Goal: Task Accomplishment & Management: Manage account settings

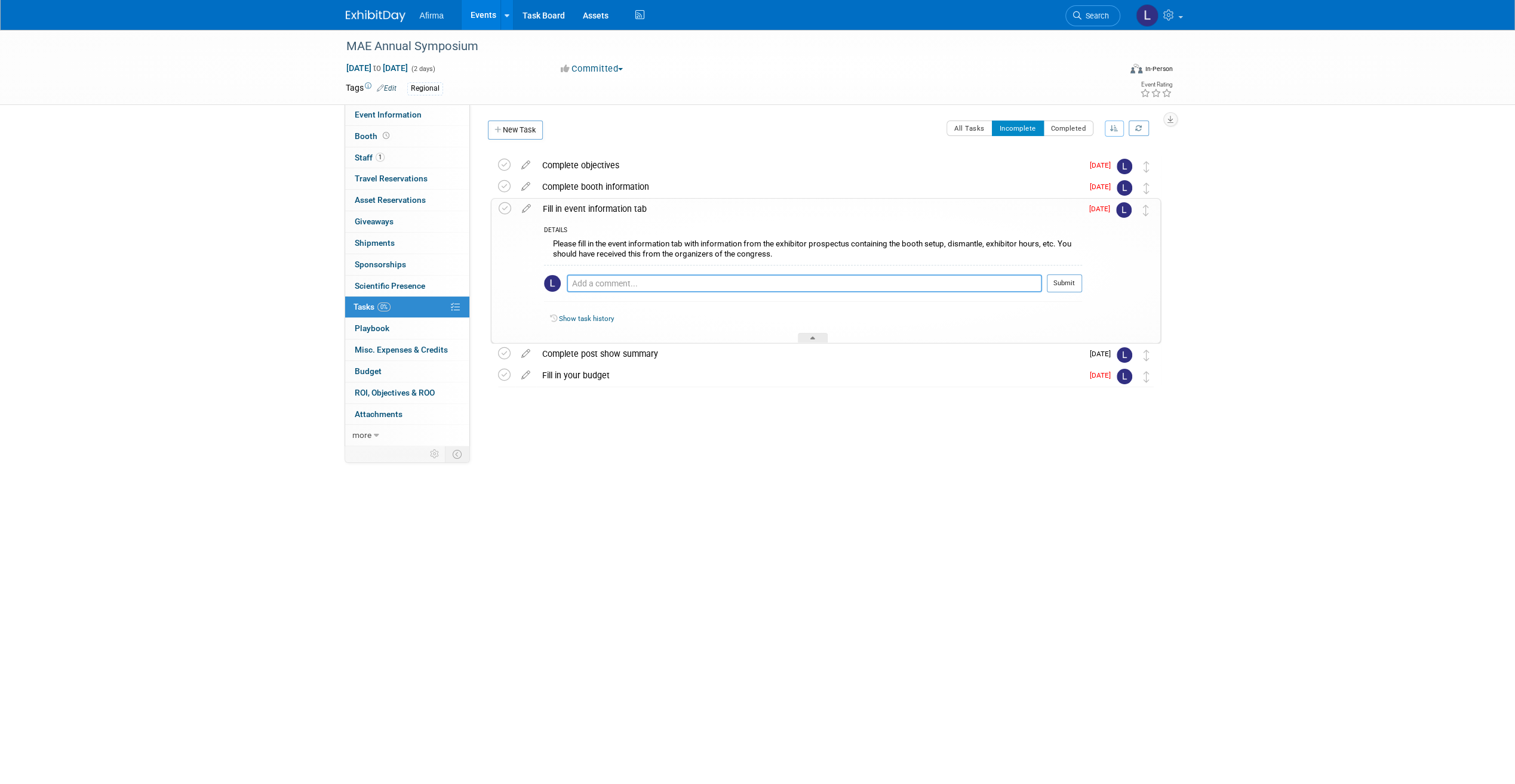
click at [625, 283] on textarea at bounding box center [804, 283] width 475 height 18
click at [689, 282] on textarea "6 foot table, exhibit hours [DATE] 5-8pm and [DATE]" at bounding box center [804, 283] width 475 height 18
click at [803, 282] on textarea "6 foot table, exhibit hours [DATE] 5-8pm and [DATE]" at bounding box center [804, 283] width 475 height 18
type textarea "6 foot table, exhibit hours [DATE] 5-8pm and [DATE] 8am-4pm"
click at [1066, 286] on button "Submit" at bounding box center [1064, 283] width 35 height 18
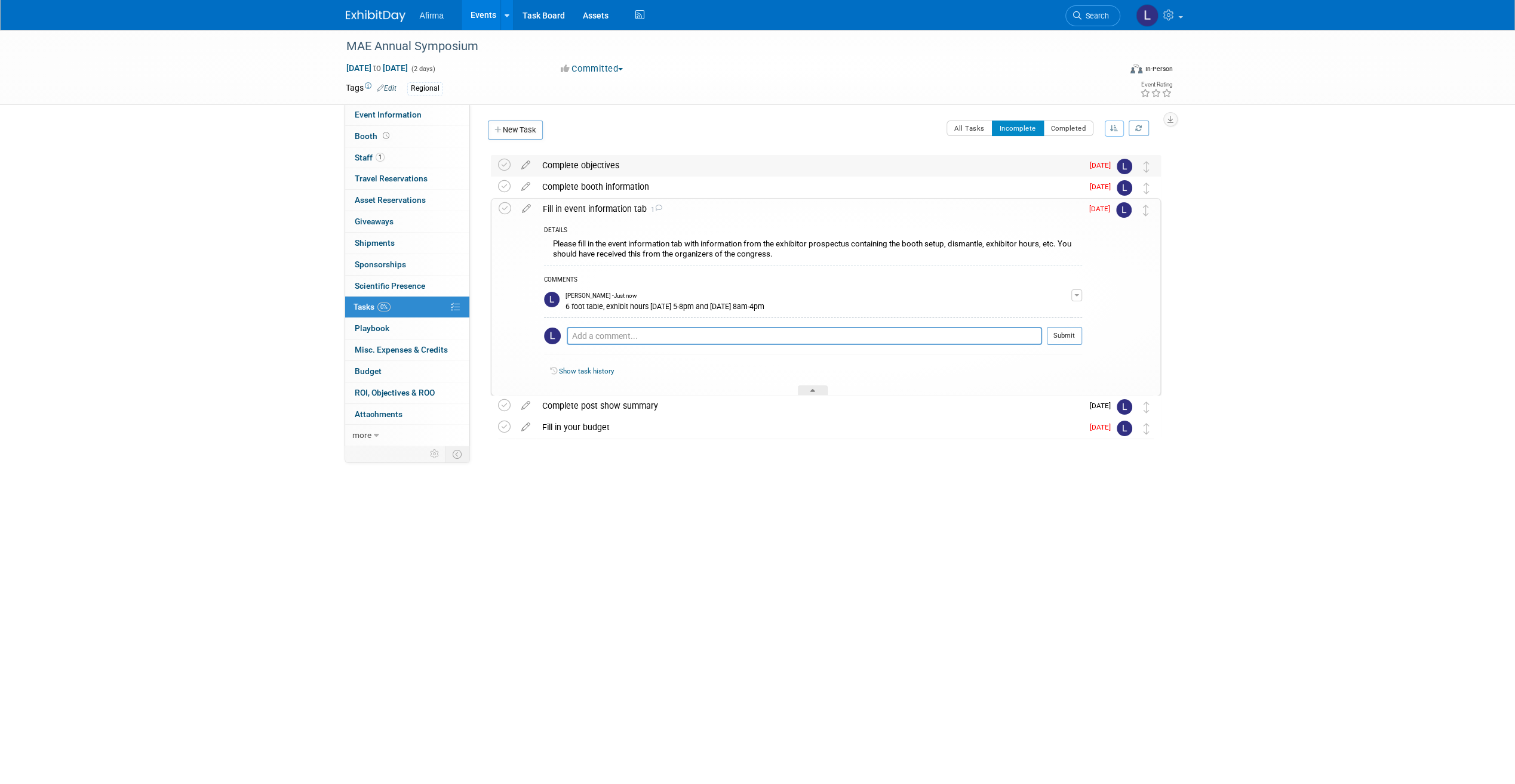
click at [597, 163] on div "Complete objectives" at bounding box center [809, 165] width 546 height 21
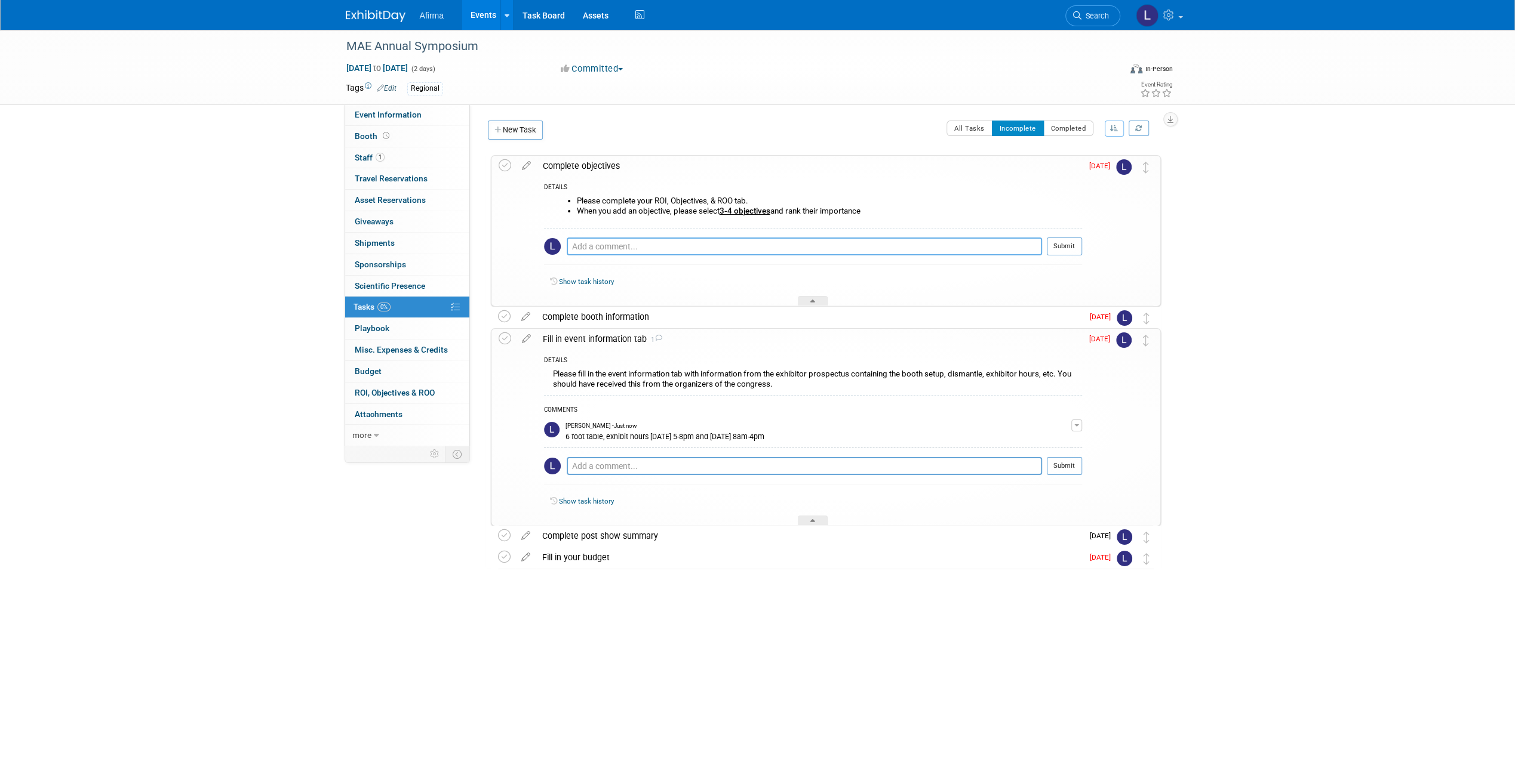
click at [617, 246] on textarea at bounding box center [804, 246] width 475 height 18
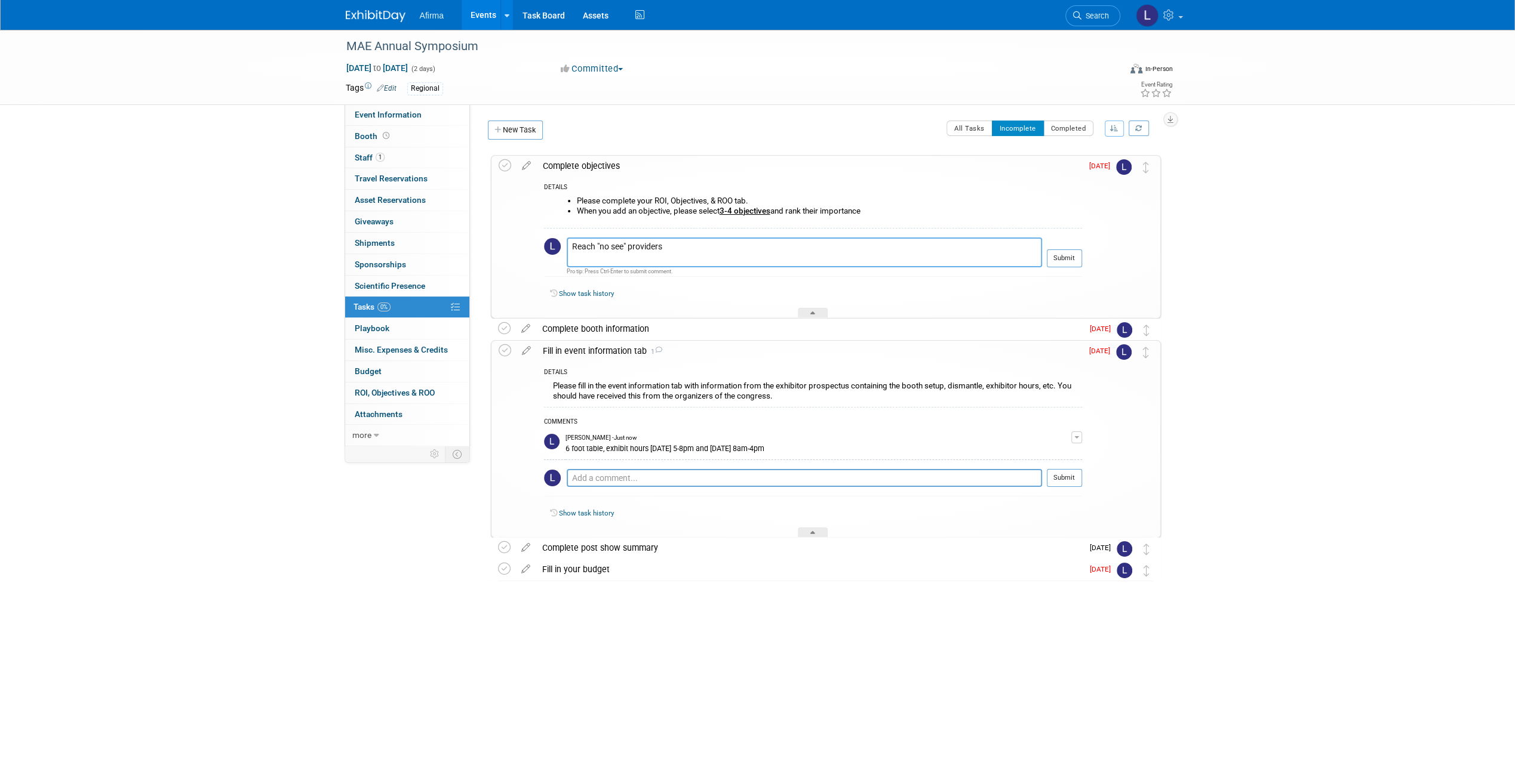
click at [570, 242] on textarea "Reach "no see" providers" at bounding box center [804, 252] width 475 height 30
click at [572, 256] on textarea "1. Reach "no see" providers" at bounding box center [804, 252] width 475 height 30
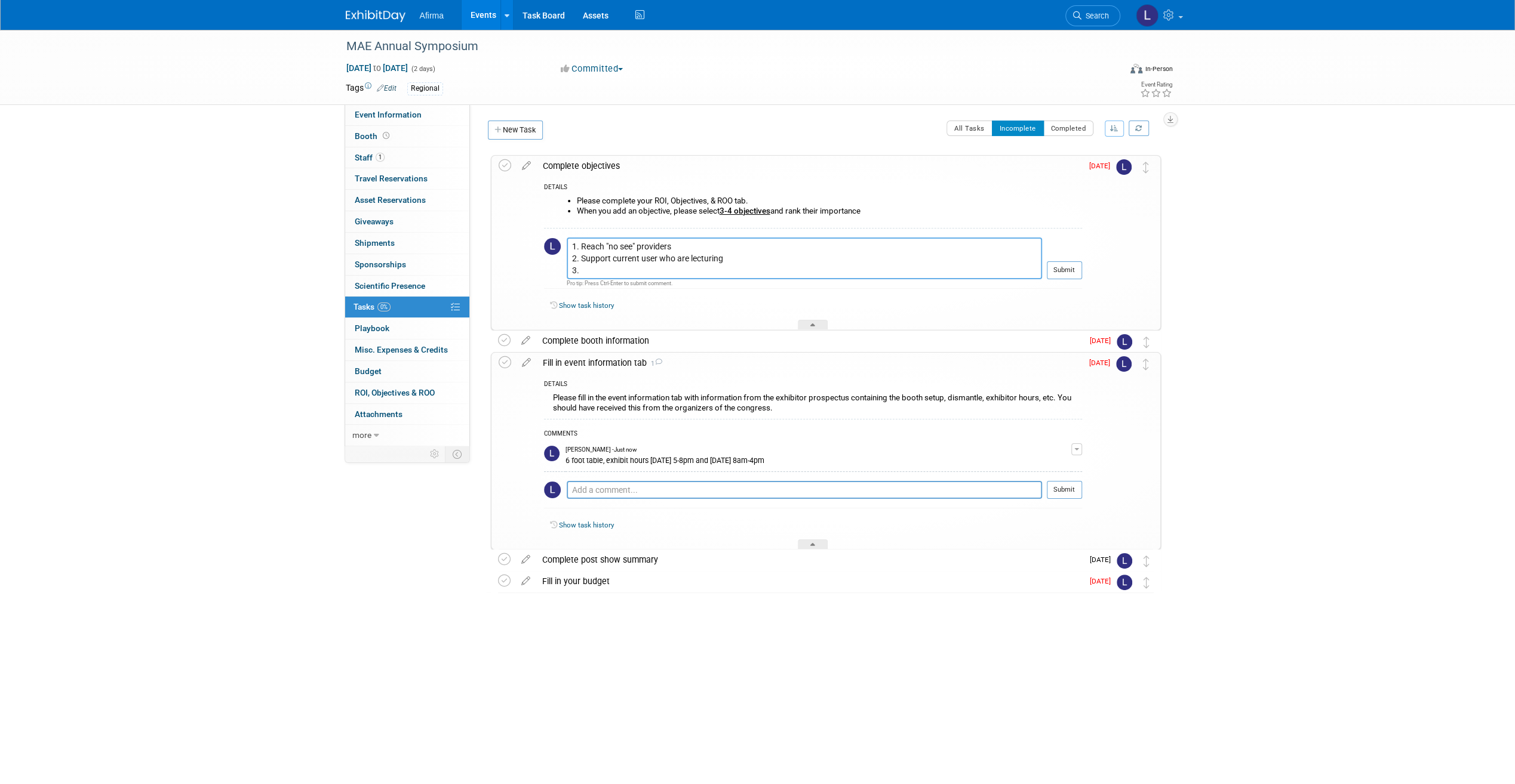
click at [656, 254] on textarea "1. Reach "no see" providers 2. Support current user who are lecturing 3." at bounding box center [804, 258] width 475 height 42
click at [585, 265] on textarea "1. Reach "no see" providers 2. Support current users who are lecturing 3." at bounding box center [804, 258] width 475 height 42
click at [584, 268] on textarea "1. Reach "no see" providers 2. Support current users who are lecturing 3. reach…" at bounding box center [804, 258] width 475 height 42
click at [658, 268] on textarea "1. Reach "no see" providers 2. Support current users who are lecturing 3. Reach…" at bounding box center [804, 258] width 475 height 42
type textarea "1. Reach "no see" providers 2. Support current users who are lecturing 3. Reach…"
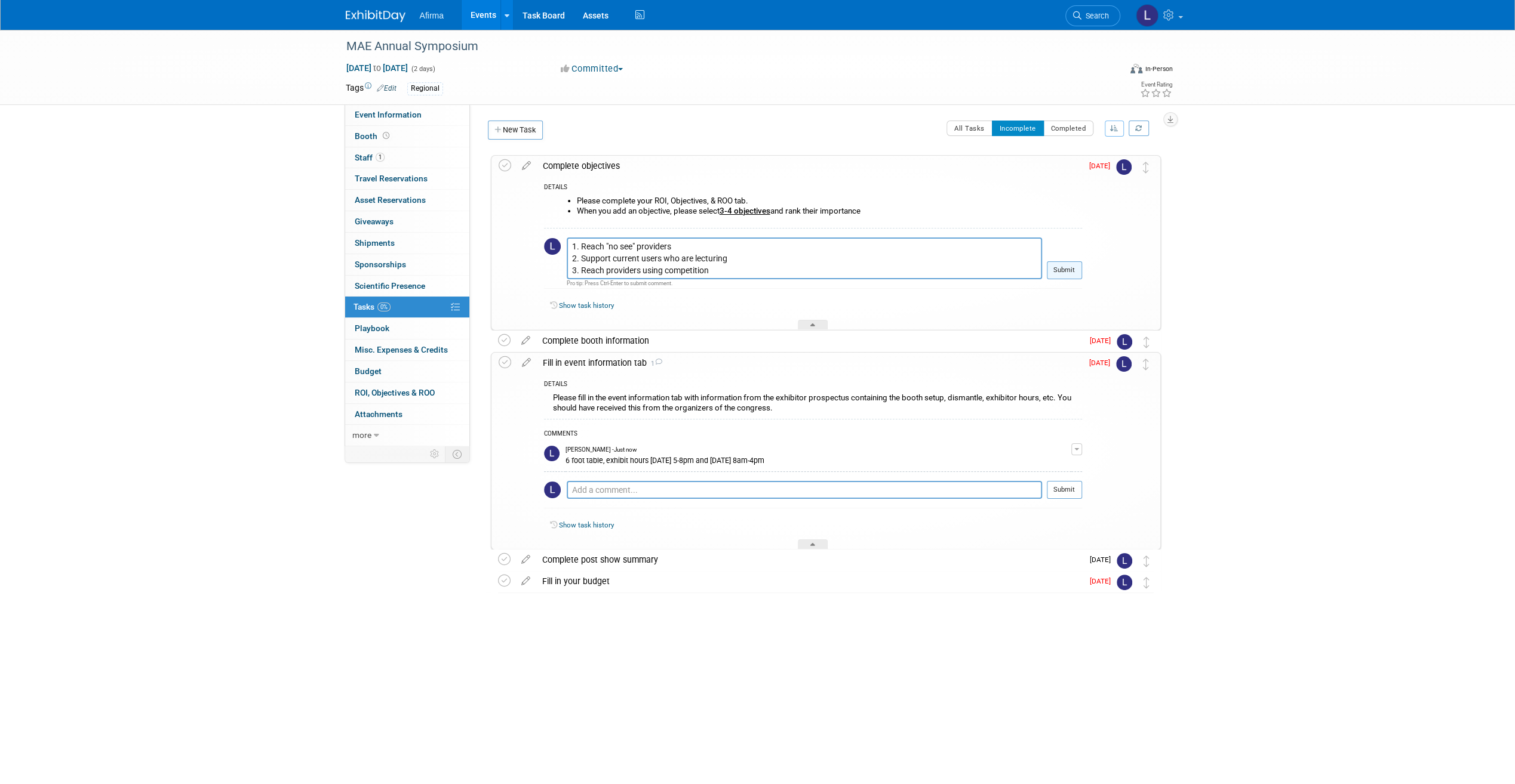
click at [1070, 268] on button "Submit" at bounding box center [1064, 270] width 35 height 18
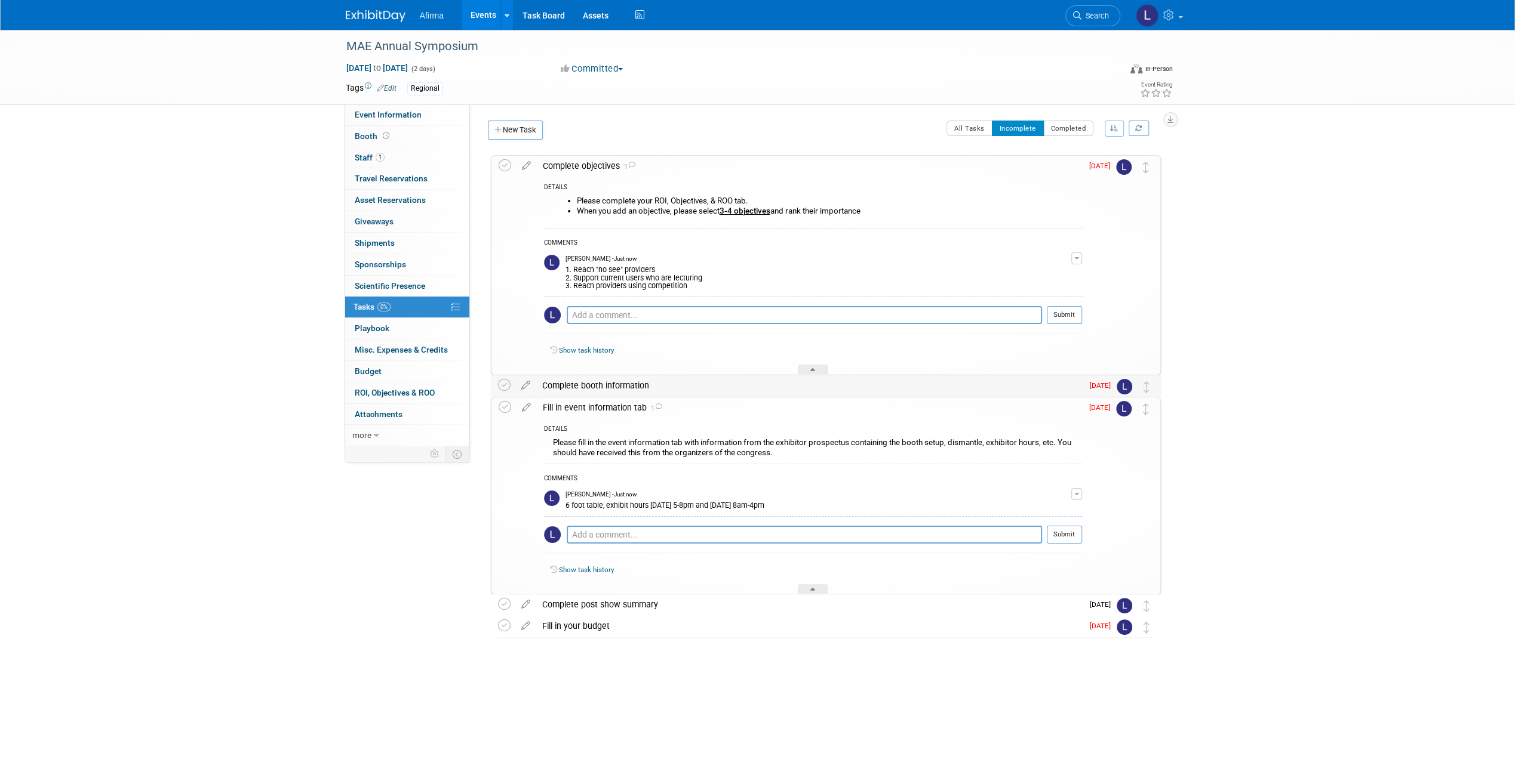
click at [609, 383] on div "Complete booth information" at bounding box center [809, 385] width 546 height 21
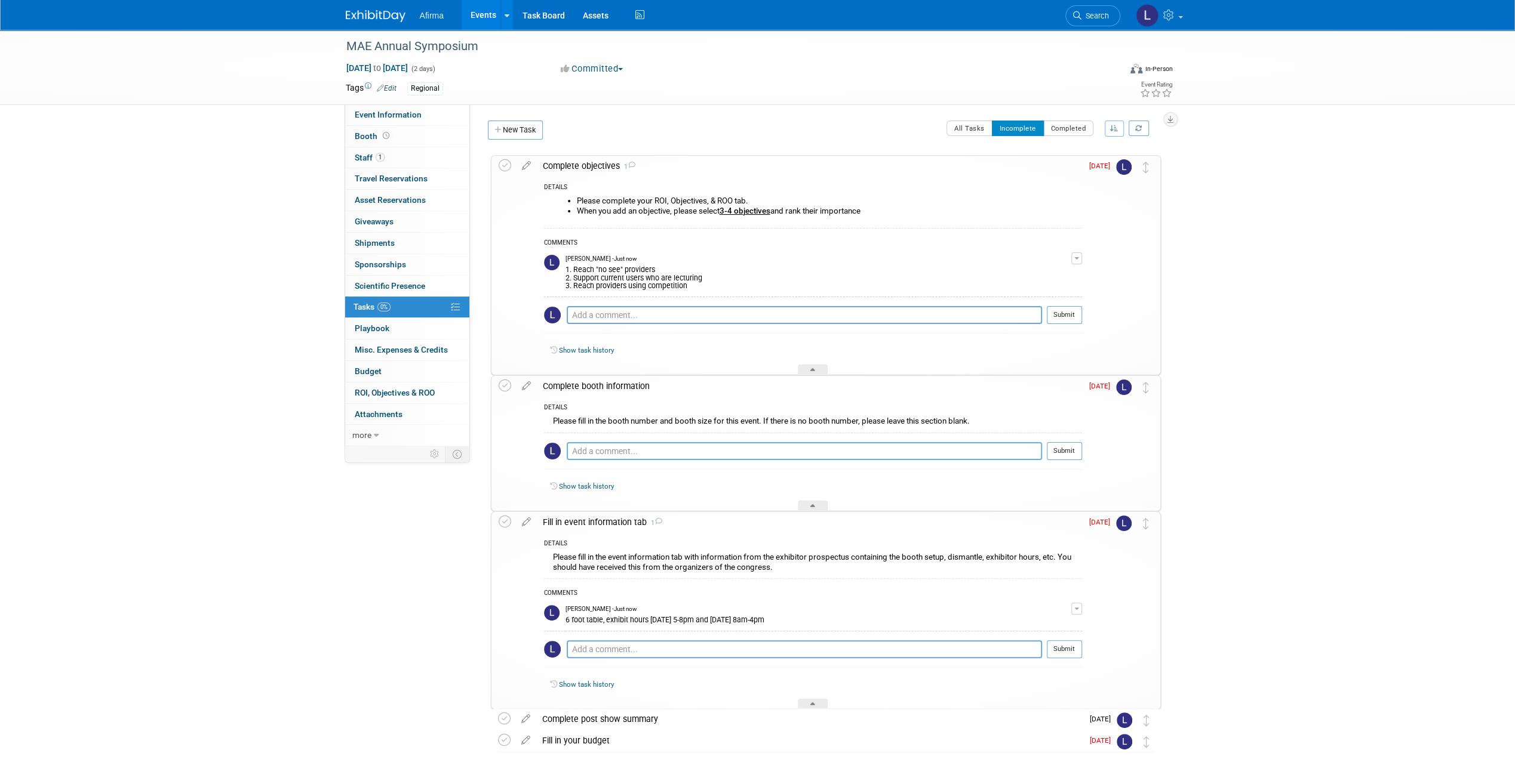
click at [596, 452] on textarea at bounding box center [804, 451] width 475 height 18
type textarea "6 foot table"
click at [1076, 451] on button "Submit" at bounding box center [1064, 451] width 35 height 18
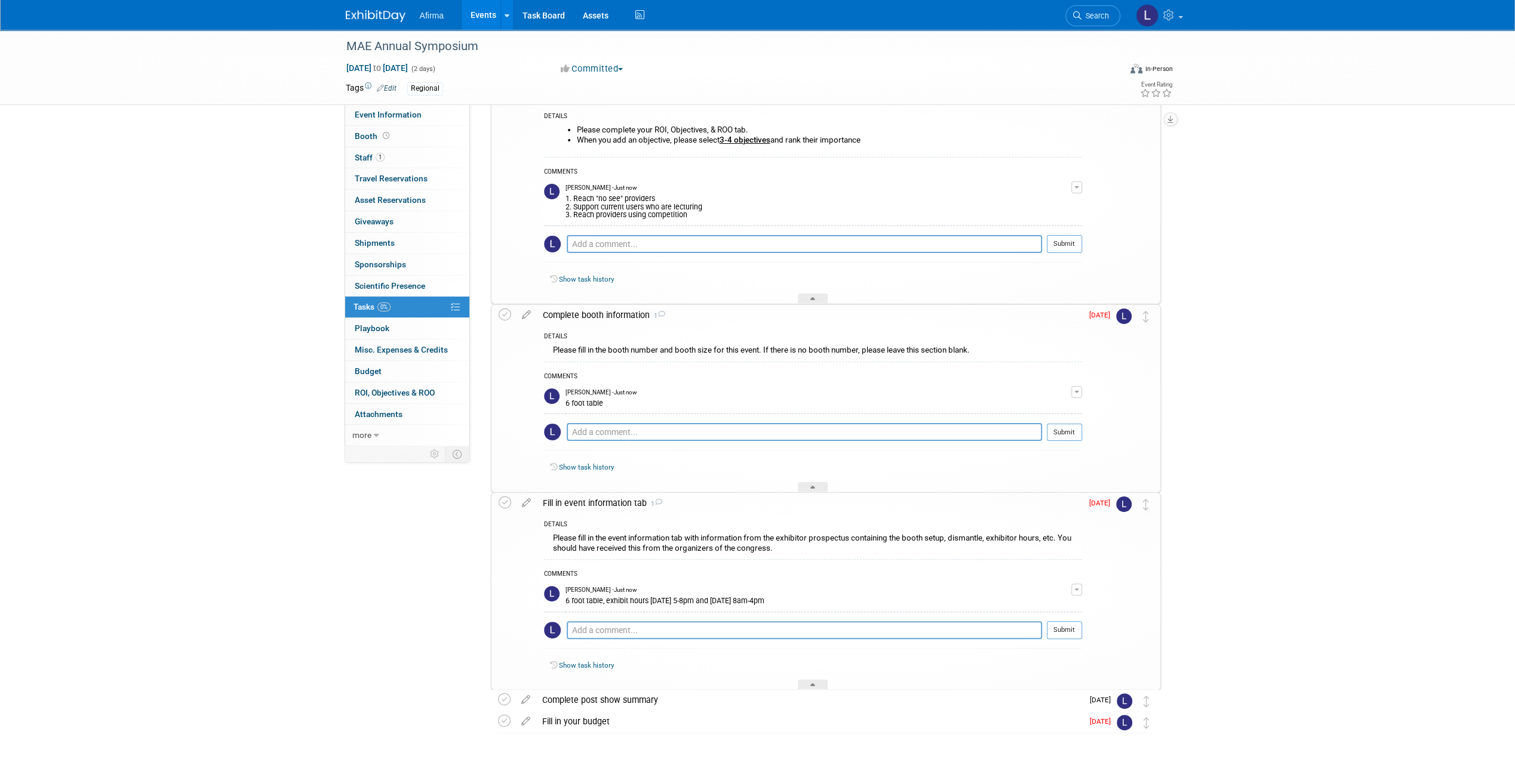
scroll to position [92, 0]
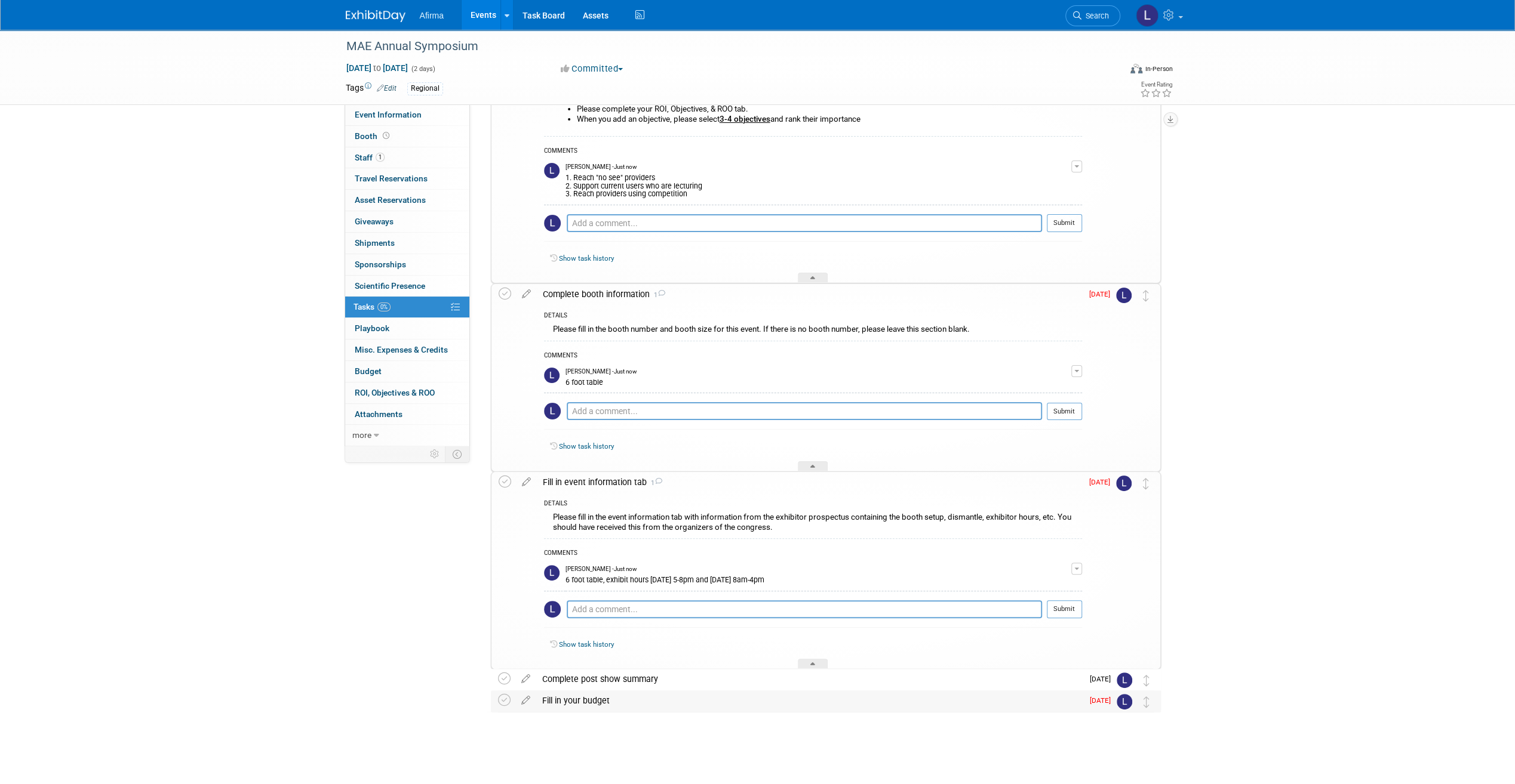
click at [602, 699] on div "Fill in your budget" at bounding box center [809, 701] width 546 height 21
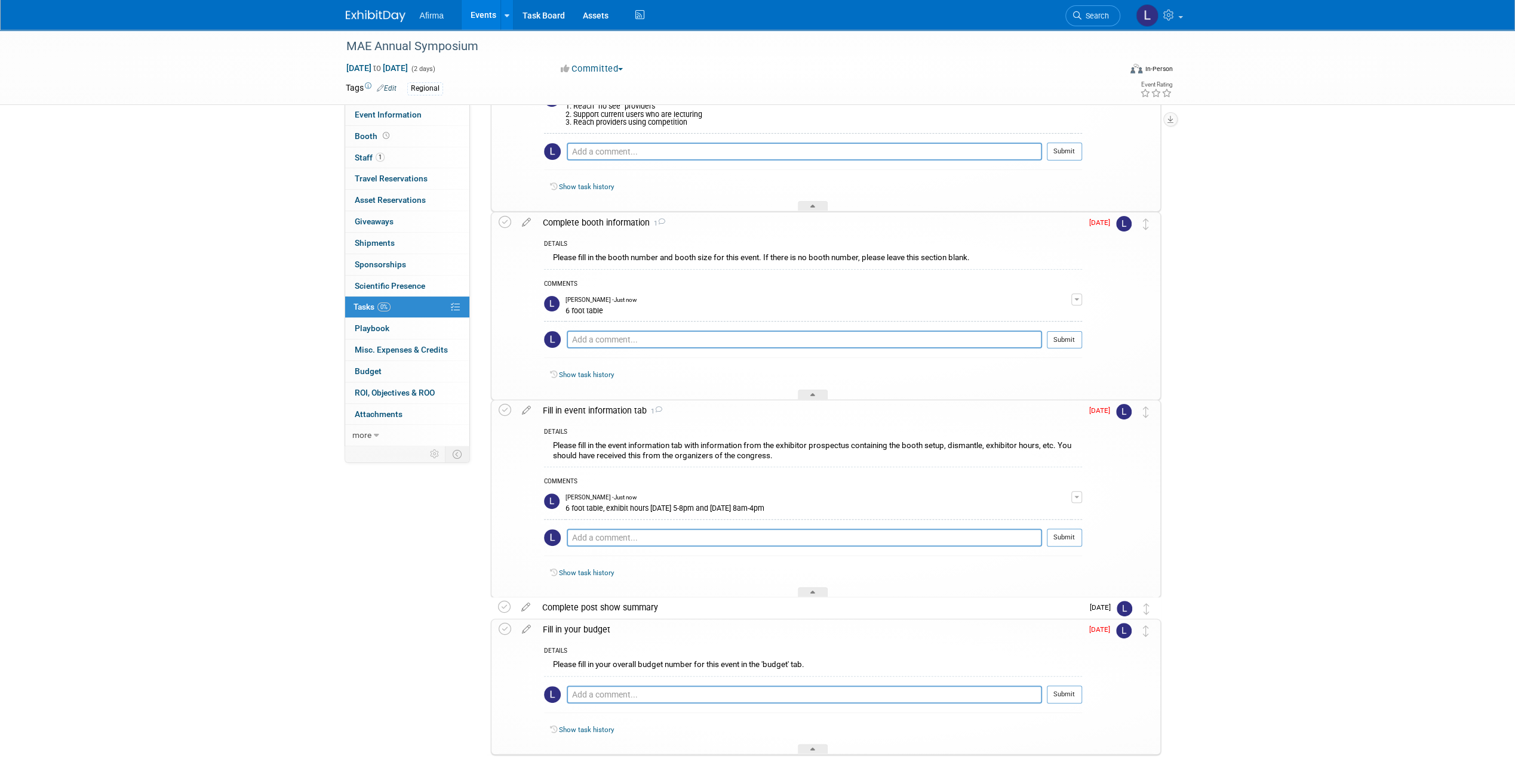
scroll to position [207, 0]
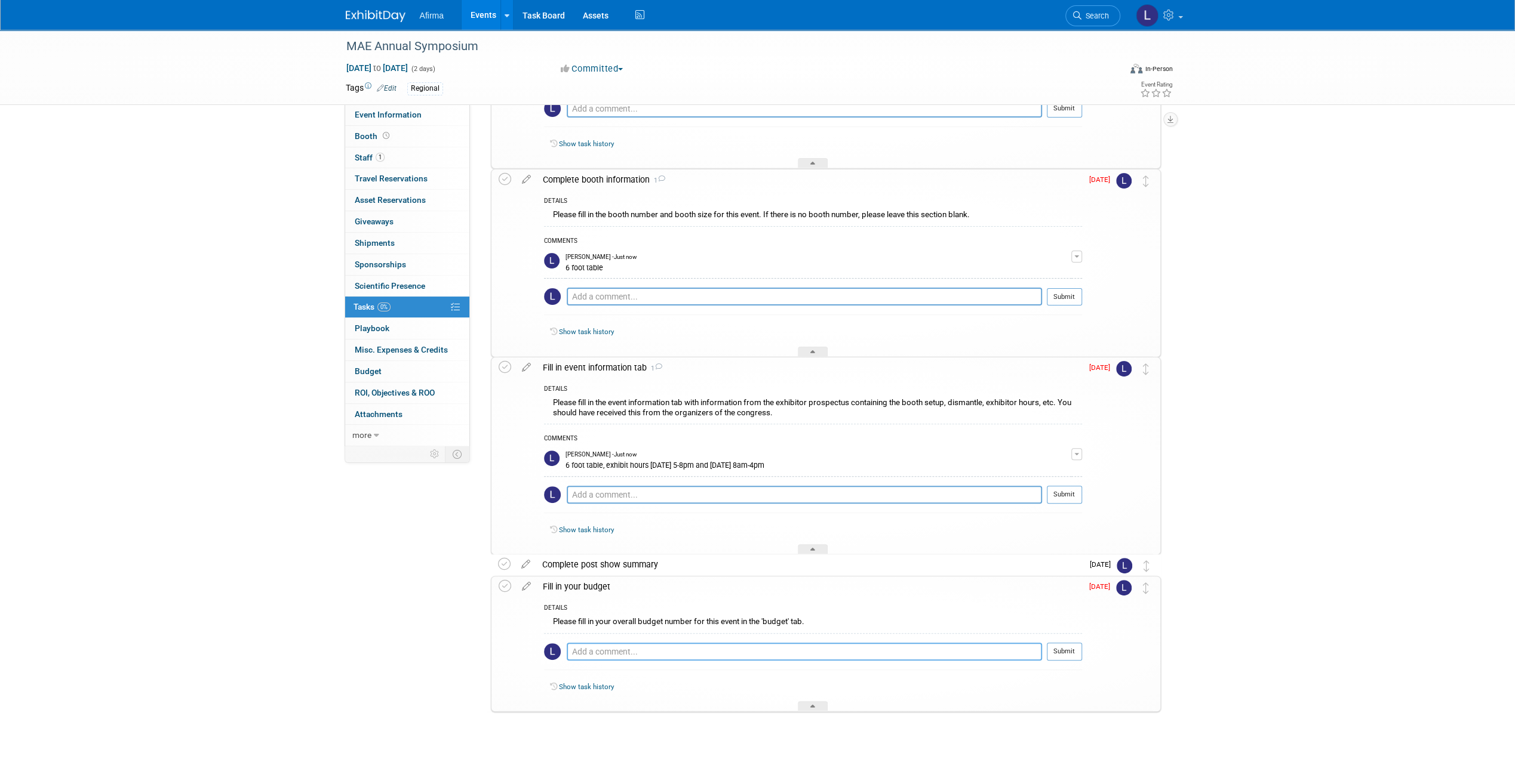
click at [620, 649] on textarea at bounding box center [804, 652] width 475 height 18
type textarea "$3000"
click at [1064, 649] on button "Submit" at bounding box center [1064, 652] width 35 height 18
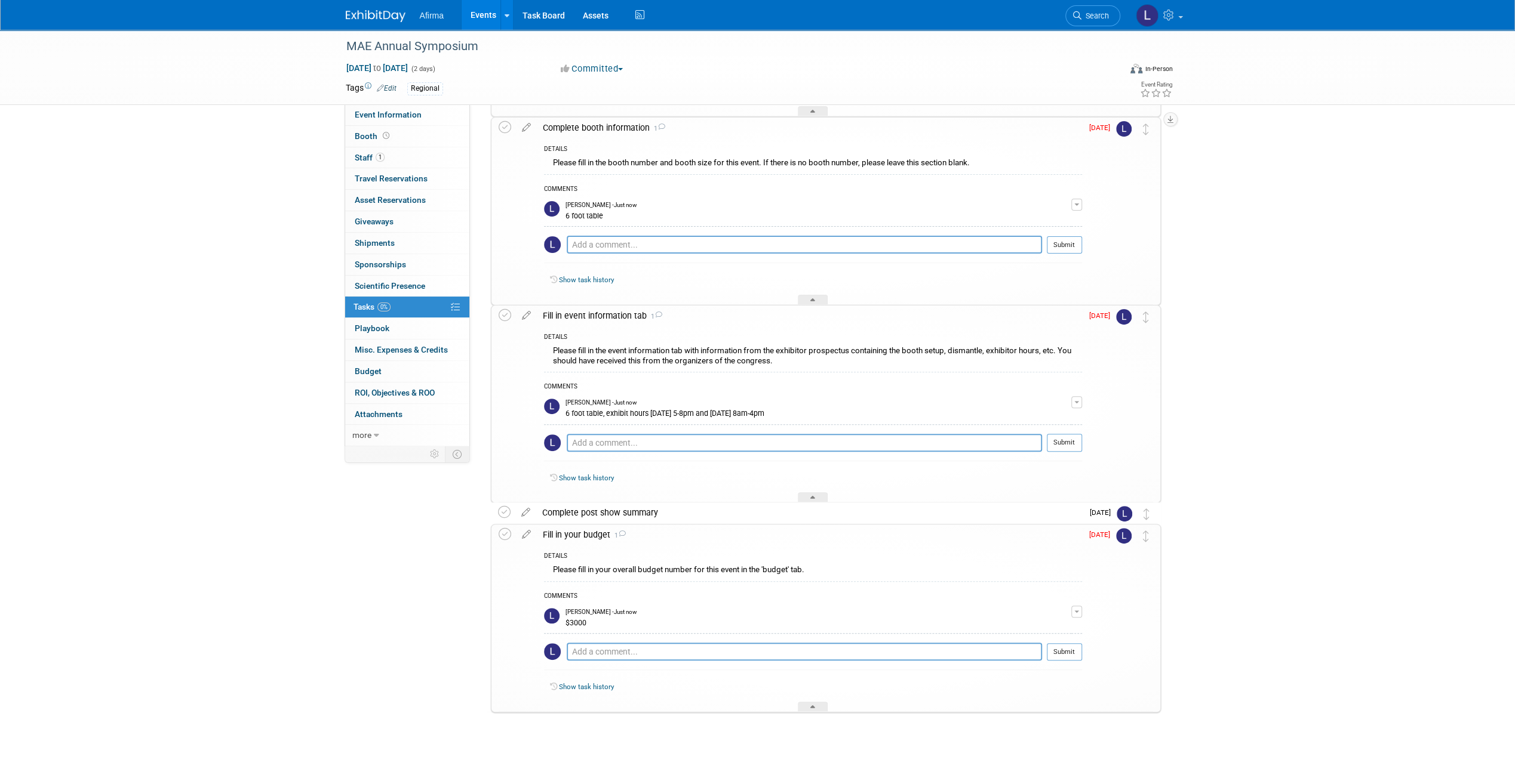
scroll to position [0, 0]
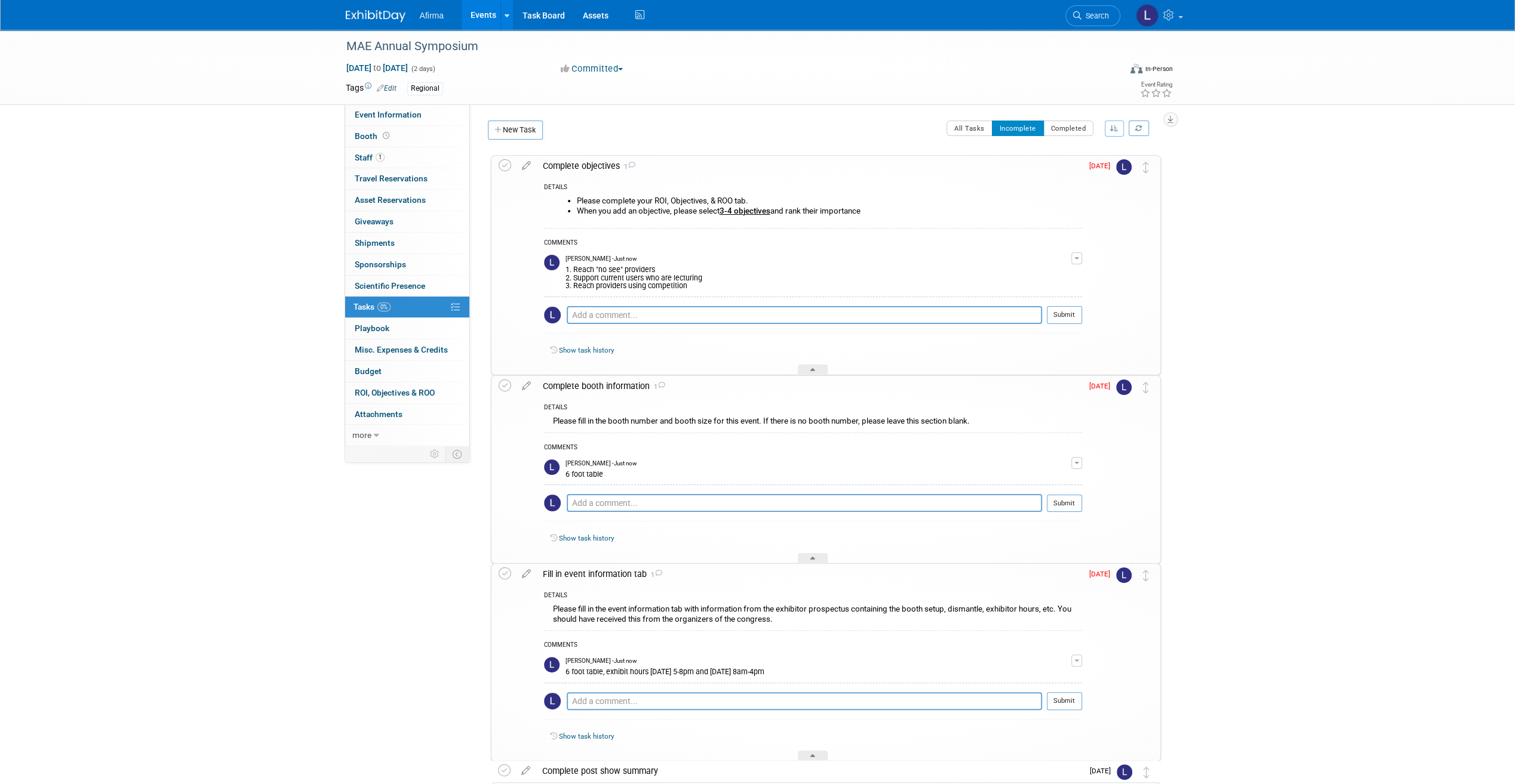
click at [388, 12] on img at bounding box center [375, 16] width 60 height 12
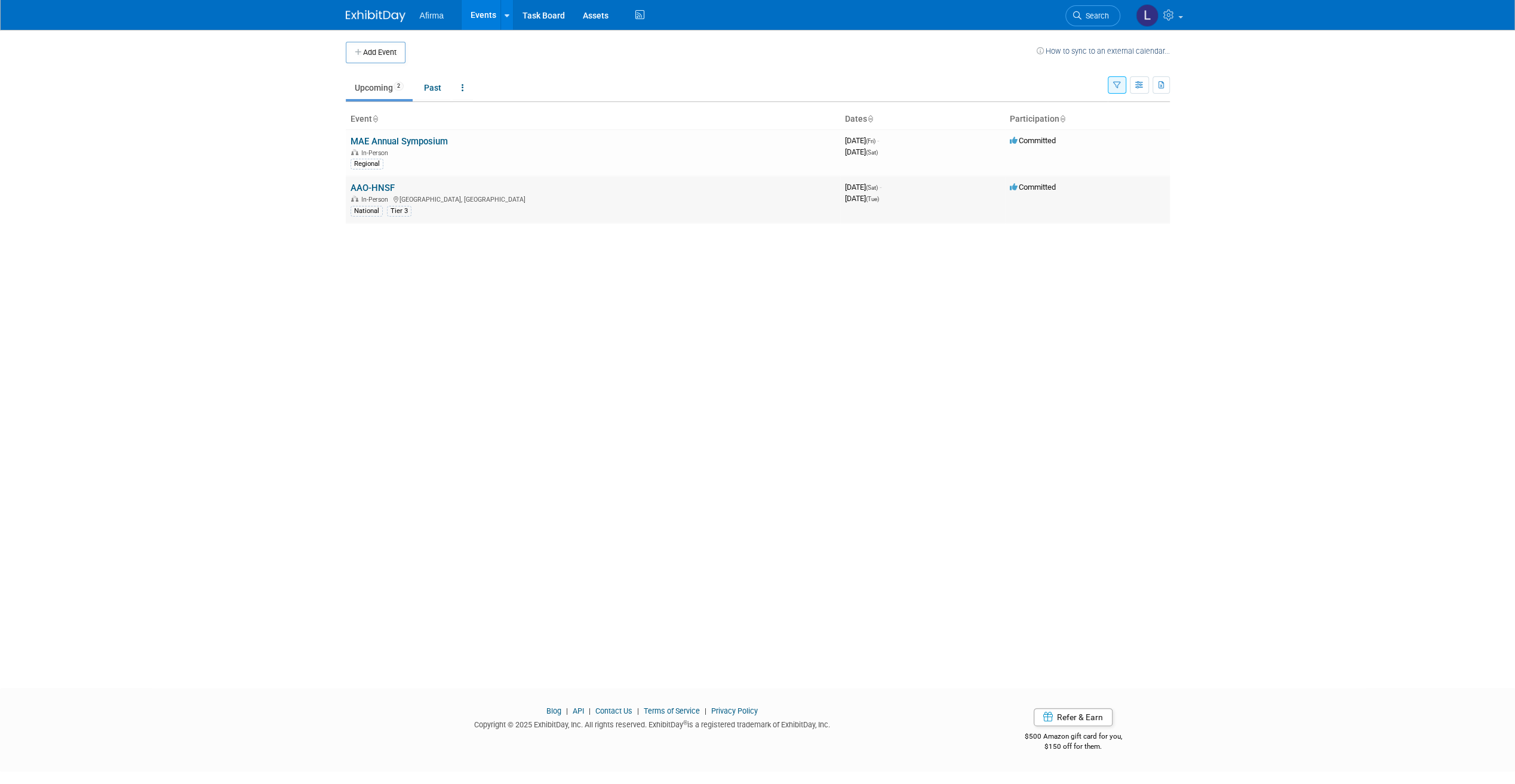
click at [375, 188] on link "AAO-HNSF" at bounding box center [372, 188] width 44 height 11
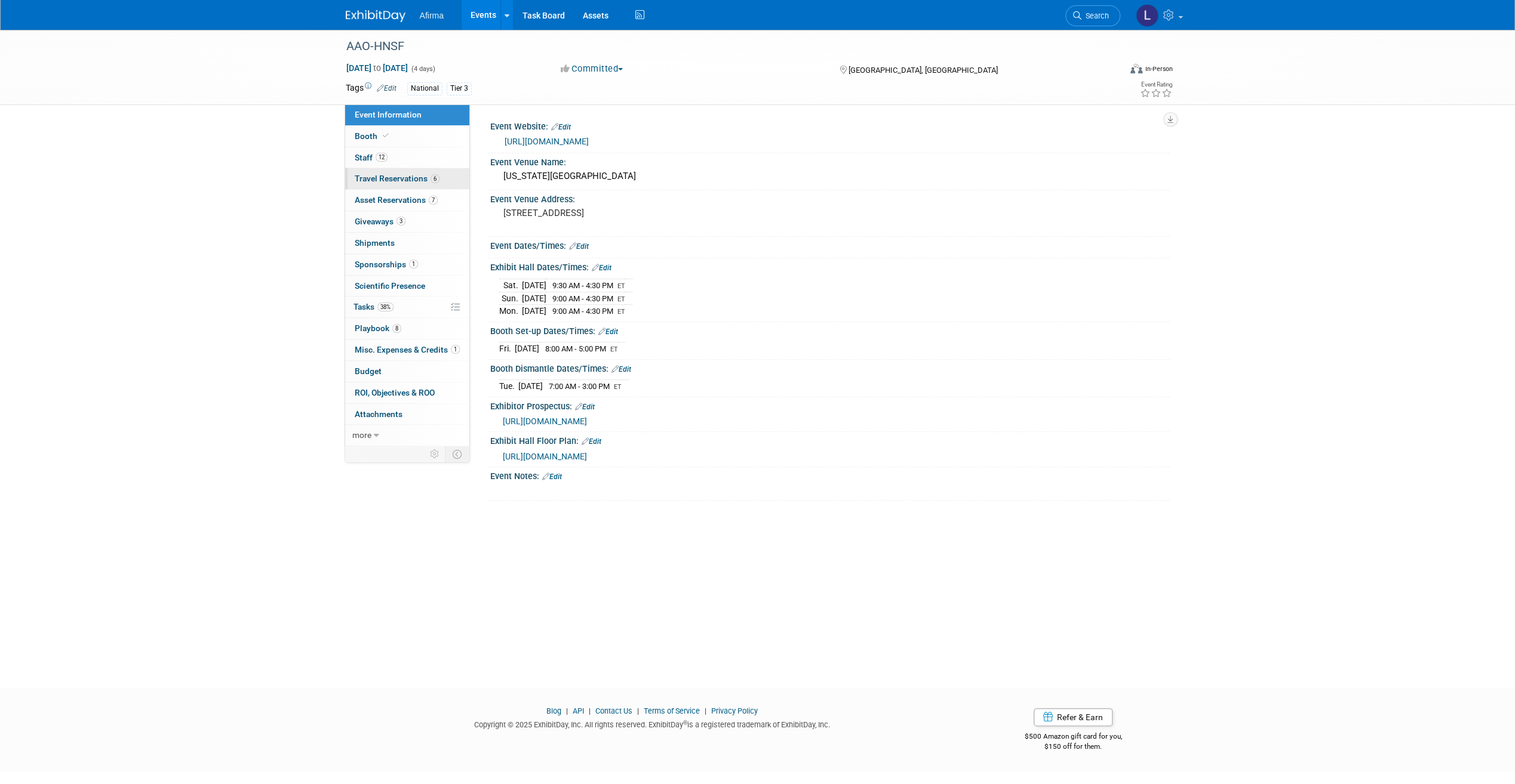
click at [411, 176] on span "Travel Reservations 6" at bounding box center [397, 178] width 85 height 10
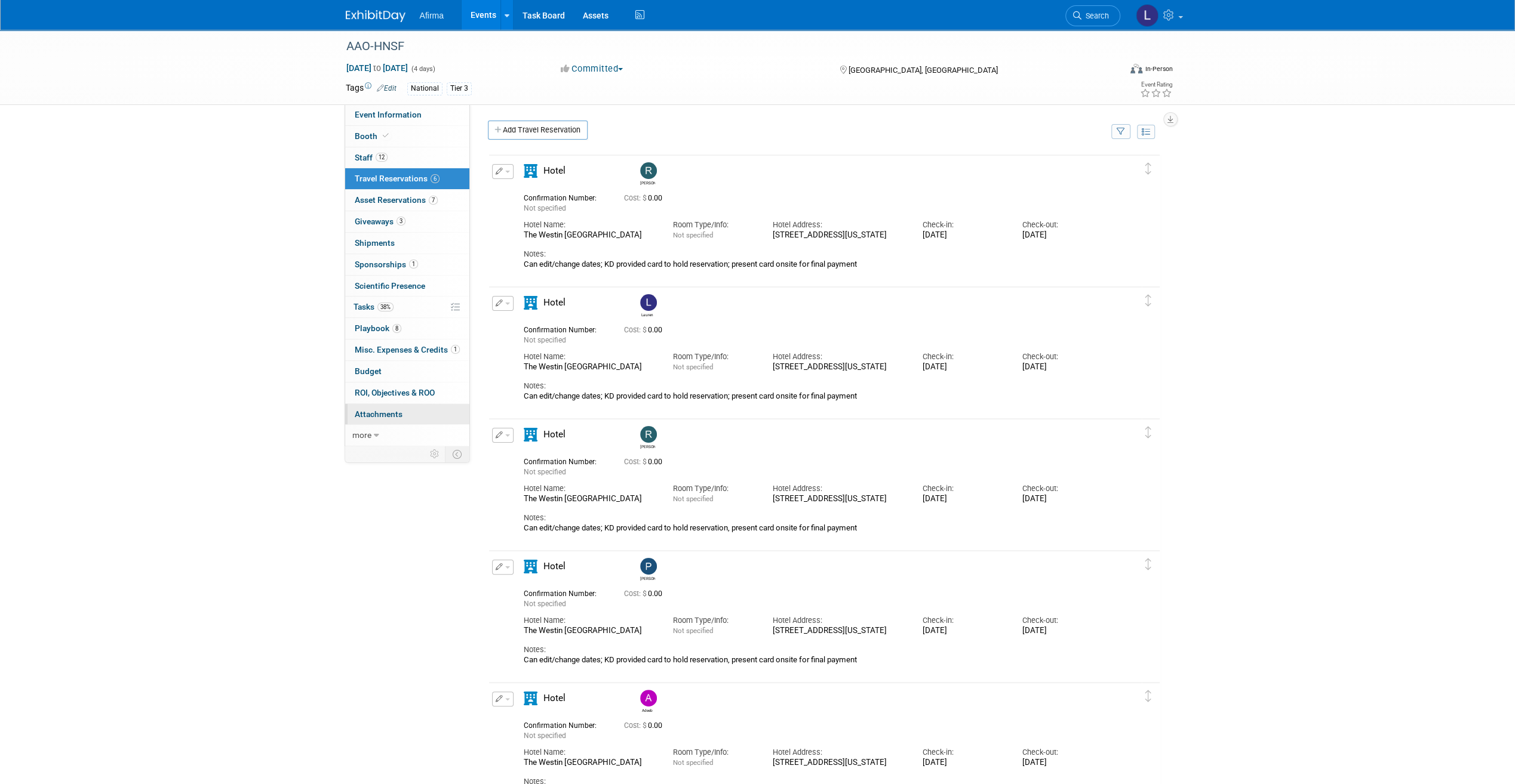
click at [372, 410] on span "Attachments 0" at bounding box center [378, 414] width 48 height 10
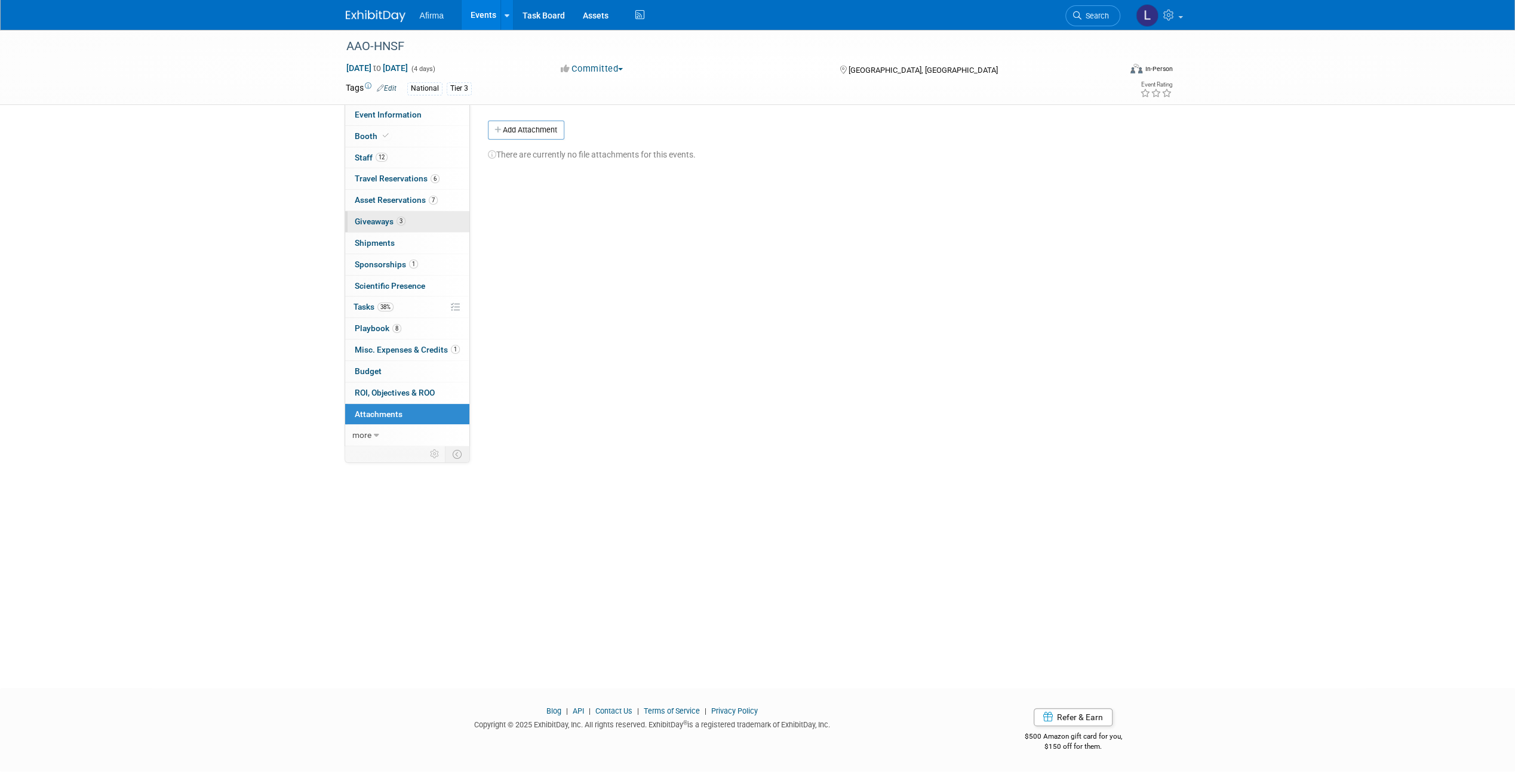
click at [369, 221] on span "Giveaways 3" at bounding box center [380, 221] width 51 height 10
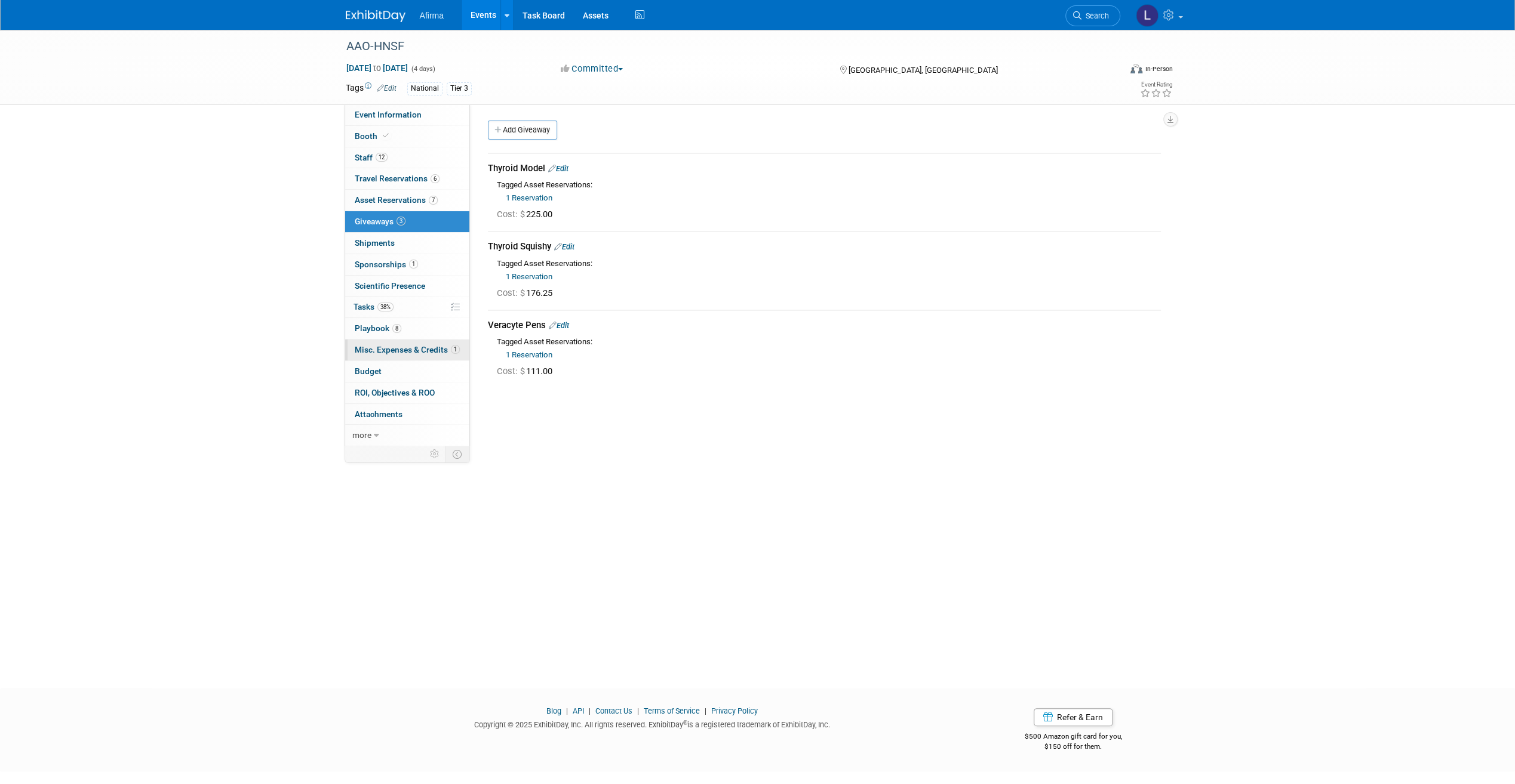
click at [381, 345] on span "Misc. Expenses & Credits 1" at bounding box center [407, 349] width 105 height 10
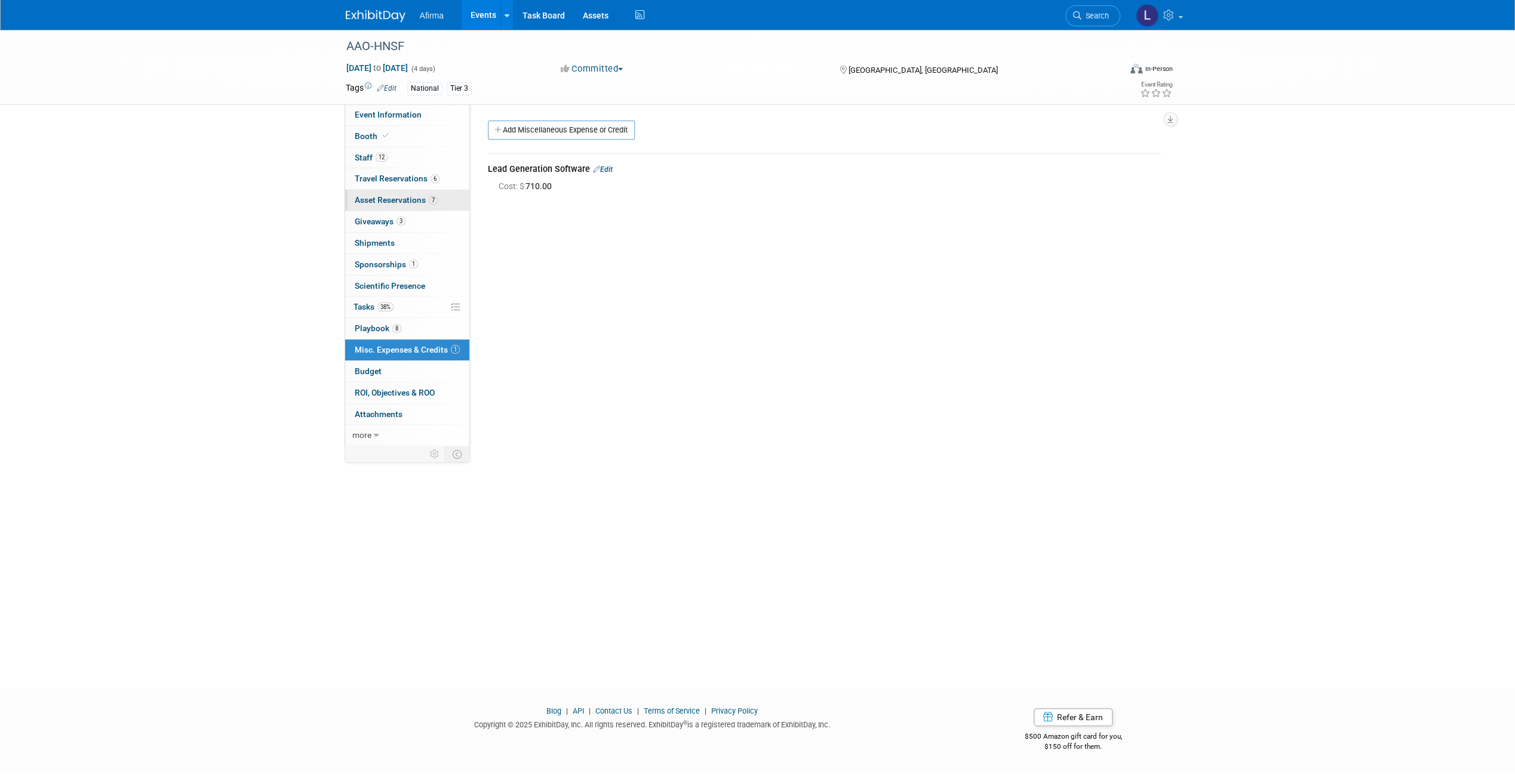
click at [411, 198] on span "Asset Reservations 7" at bounding box center [396, 199] width 83 height 10
